Goal: Find specific page/section: Find specific page/section

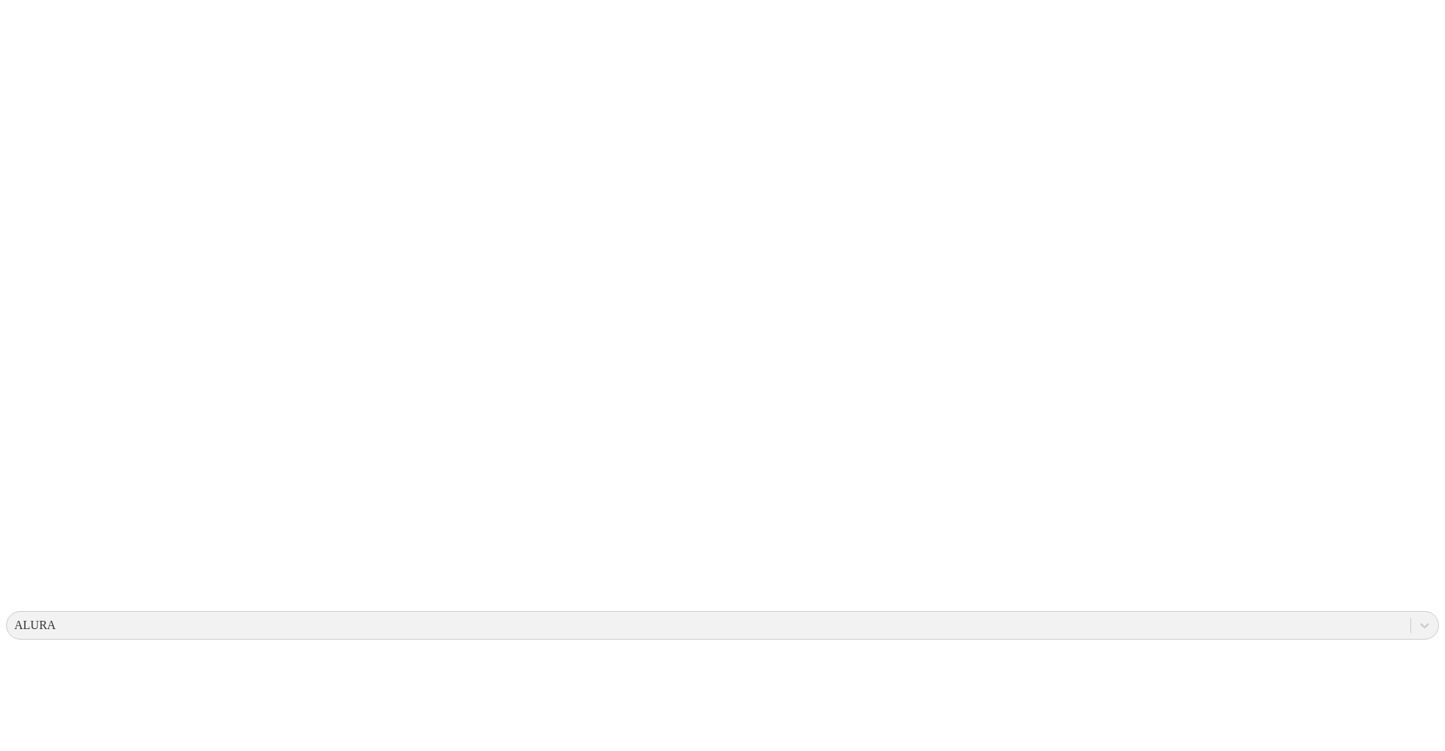
click at [29, 35] on icon at bounding box center [29, 307] width 47 height 602
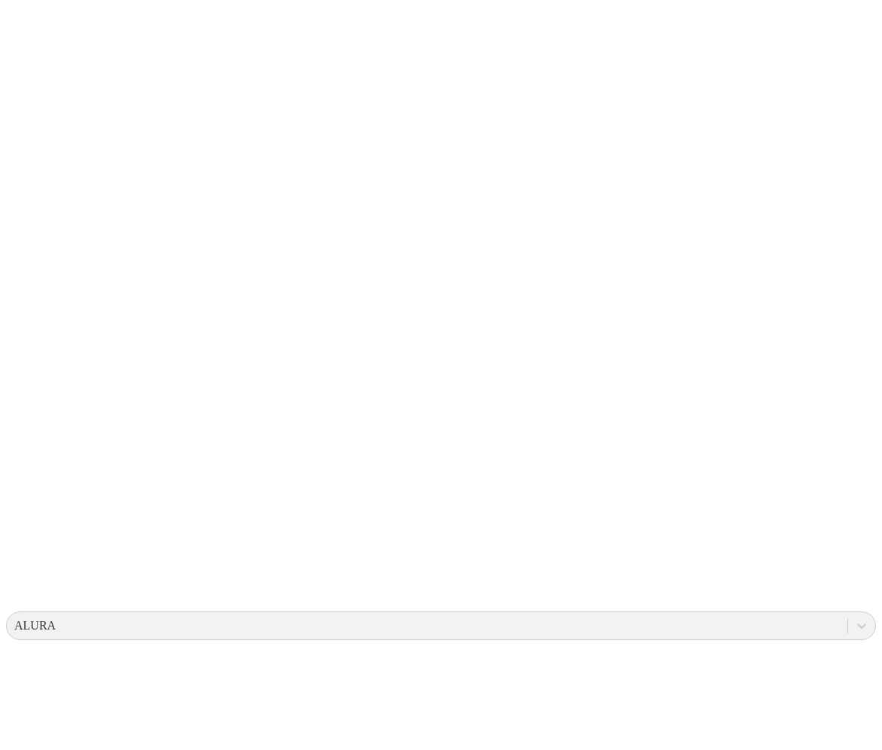
click at [29, 23] on icon at bounding box center [29, 307] width 47 height 602
